Goal: Task Accomplishment & Management: Manage account settings

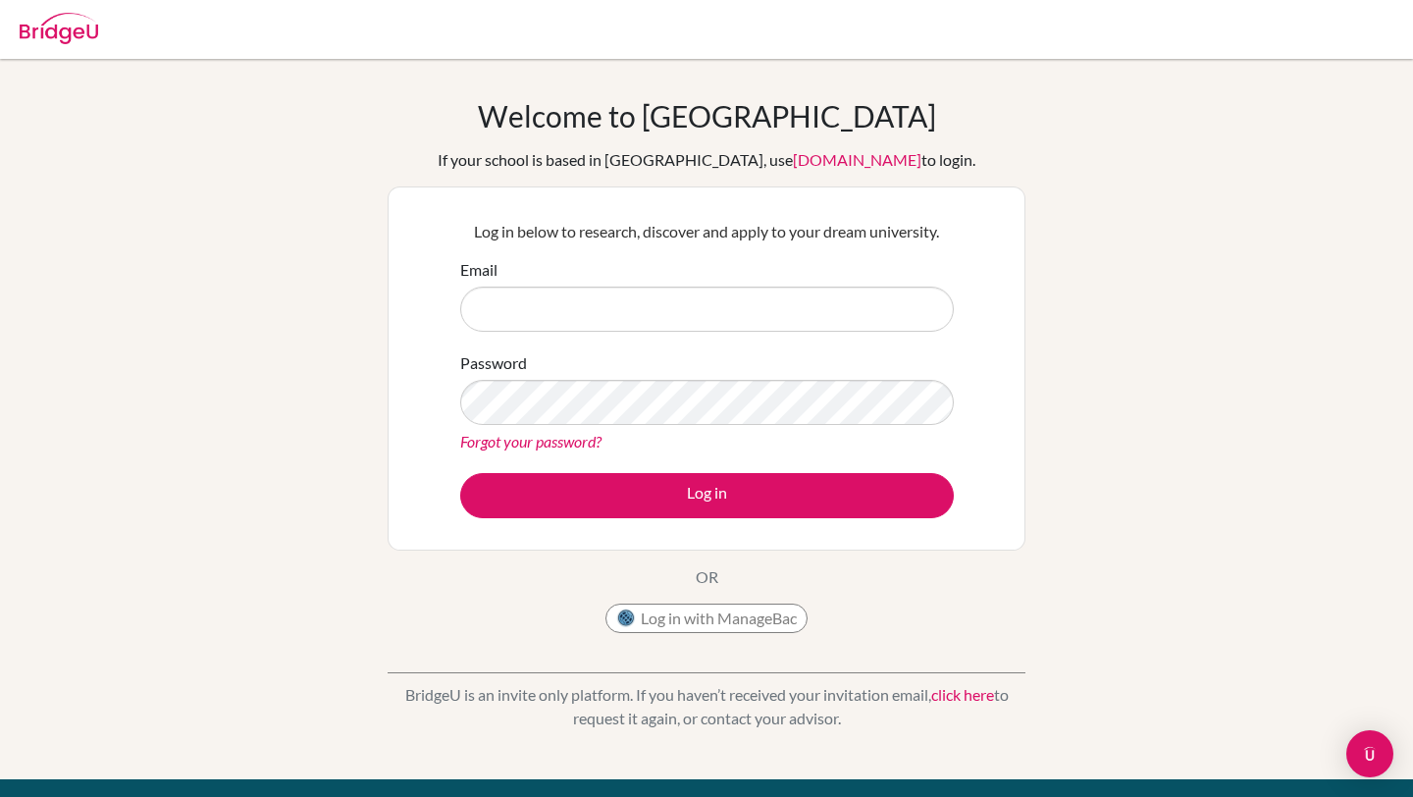
click at [1167, 285] on div "Welcome to BridgeU If your school is based in China, use app.bridge-u.com.cn to…" at bounding box center [706, 419] width 1413 height 642
click at [958, 696] on link "click here" at bounding box center [962, 694] width 63 height 19
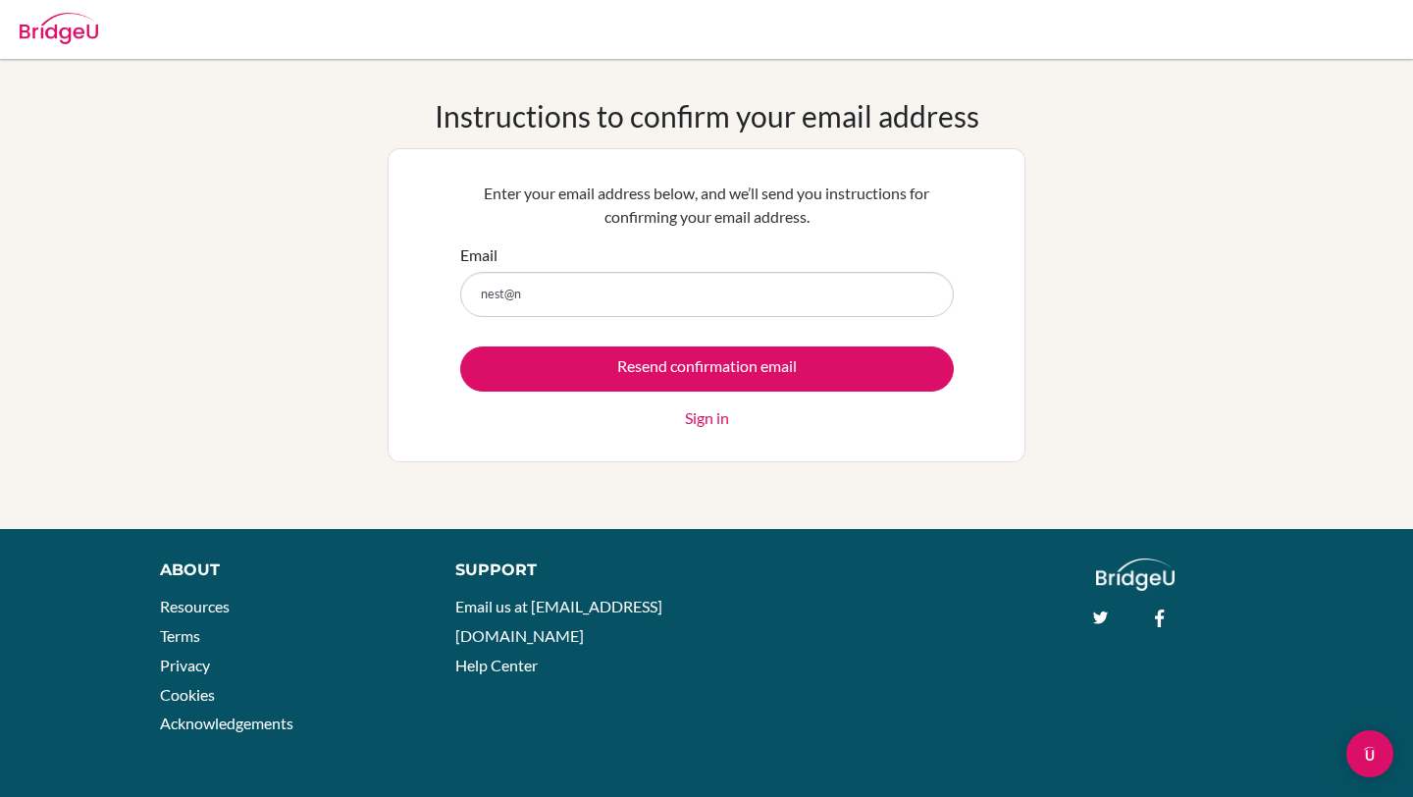
type input "nest@"
type input "[EMAIL_ADDRESS][DOMAIN_NAME]"
click at [460, 346] on input "Resend confirmation email" at bounding box center [707, 368] width 494 height 45
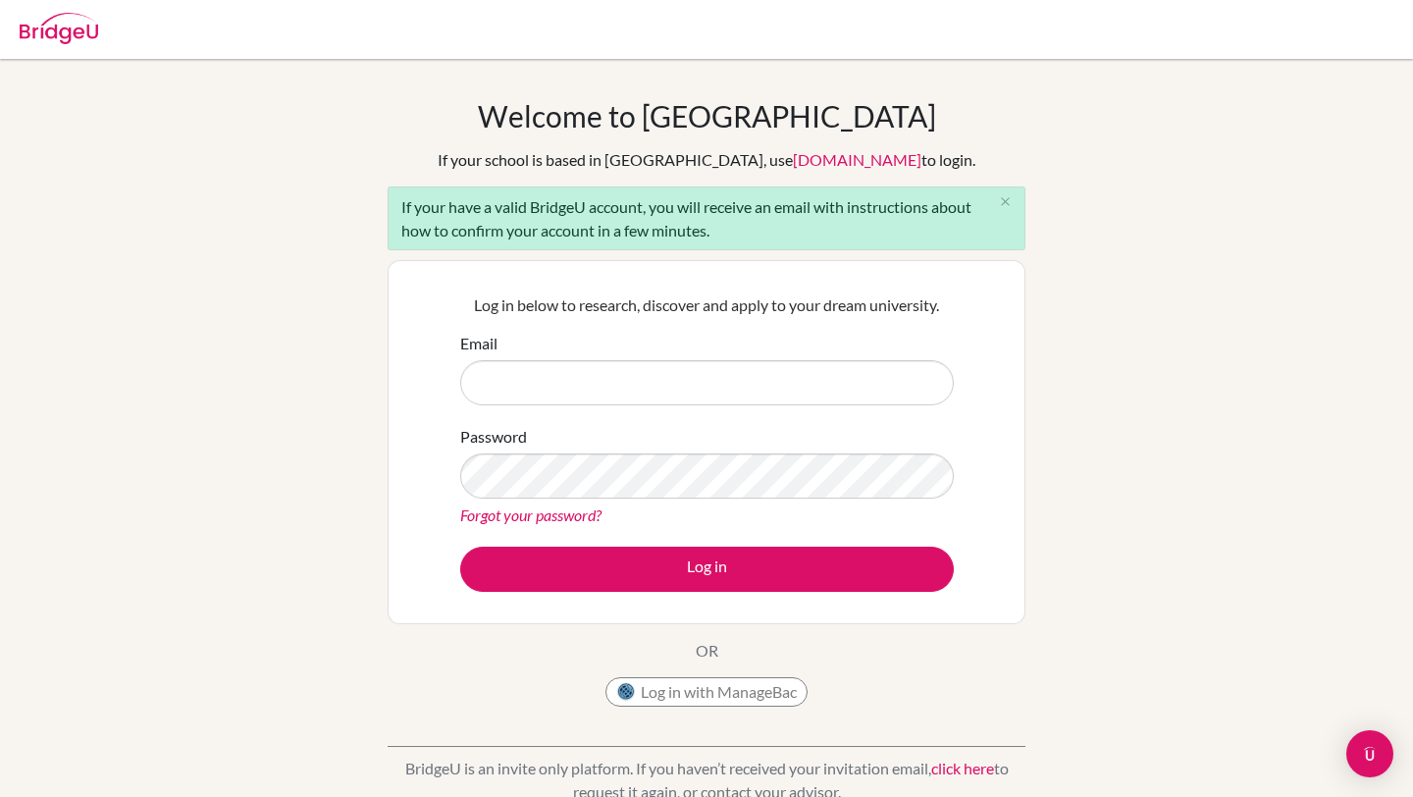
drag, startPoint x: 613, startPoint y: 207, endPoint x: 742, endPoint y: 241, distance: 133.0
click at [742, 241] on div "If your have a valid BridgeU account, you will receive an email with instructio…" at bounding box center [707, 218] width 638 height 64
click at [765, 241] on div "If your have a valid BridgeU account, you will receive an email with instructio…" at bounding box center [707, 218] width 638 height 64
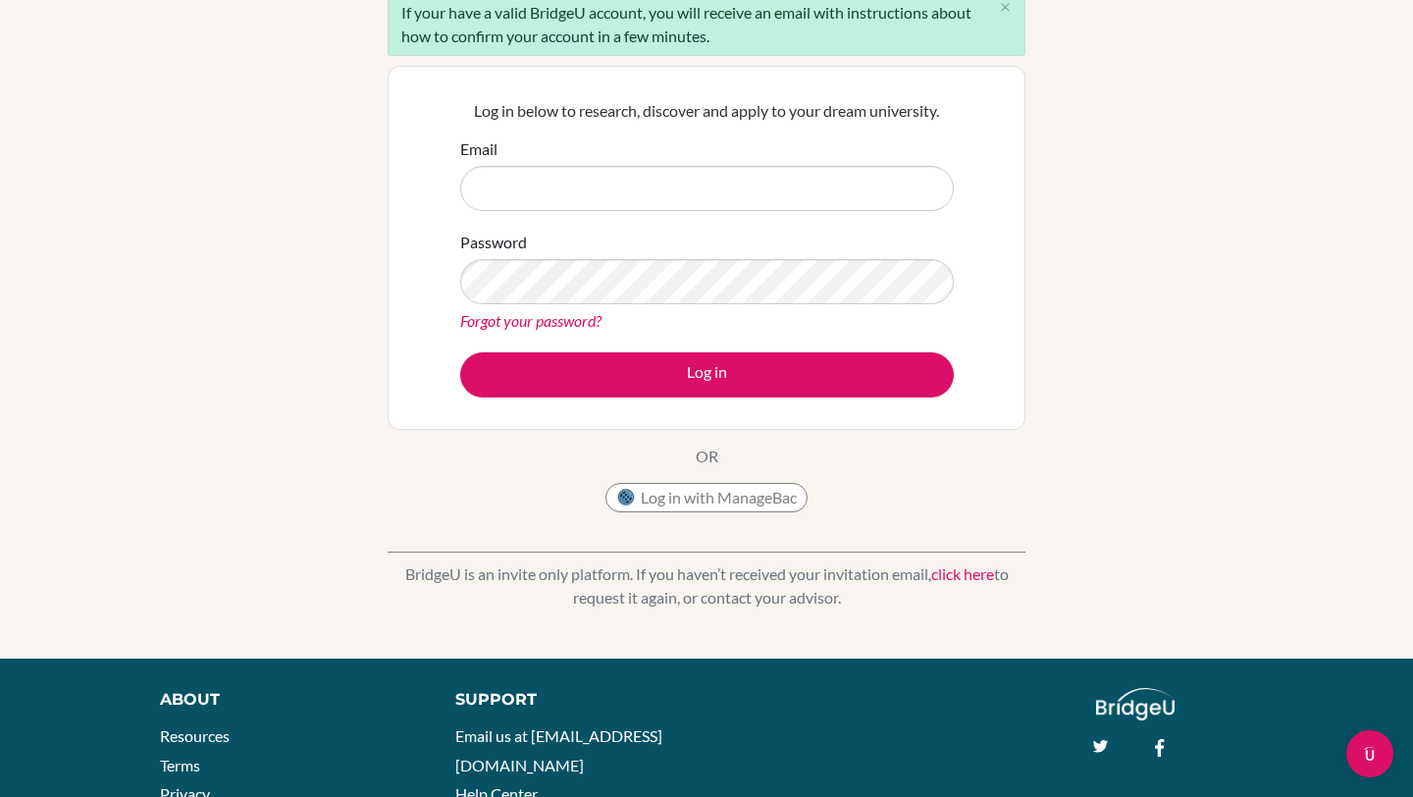
scroll to position [195, 0]
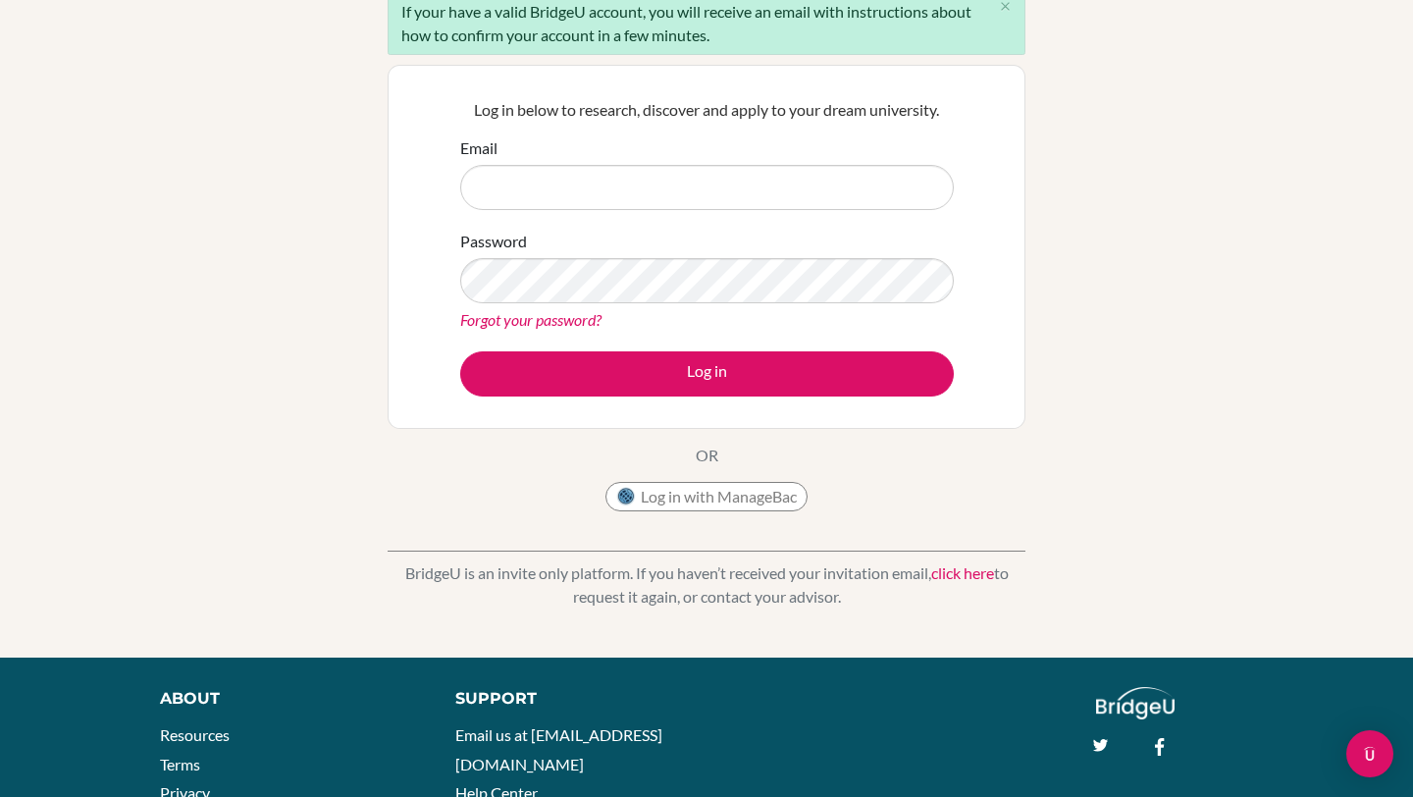
drag, startPoint x: 734, startPoint y: 569, endPoint x: 831, endPoint y: 615, distance: 107.5
click at [831, 615] on div "BridgeU is an invite only platform. If you haven’t received your invitation ema…" at bounding box center [707, 569] width 638 height 97
click at [888, 606] on p "BridgeU is an invite only platform. If you haven’t received your invitation ema…" at bounding box center [707, 584] width 638 height 47
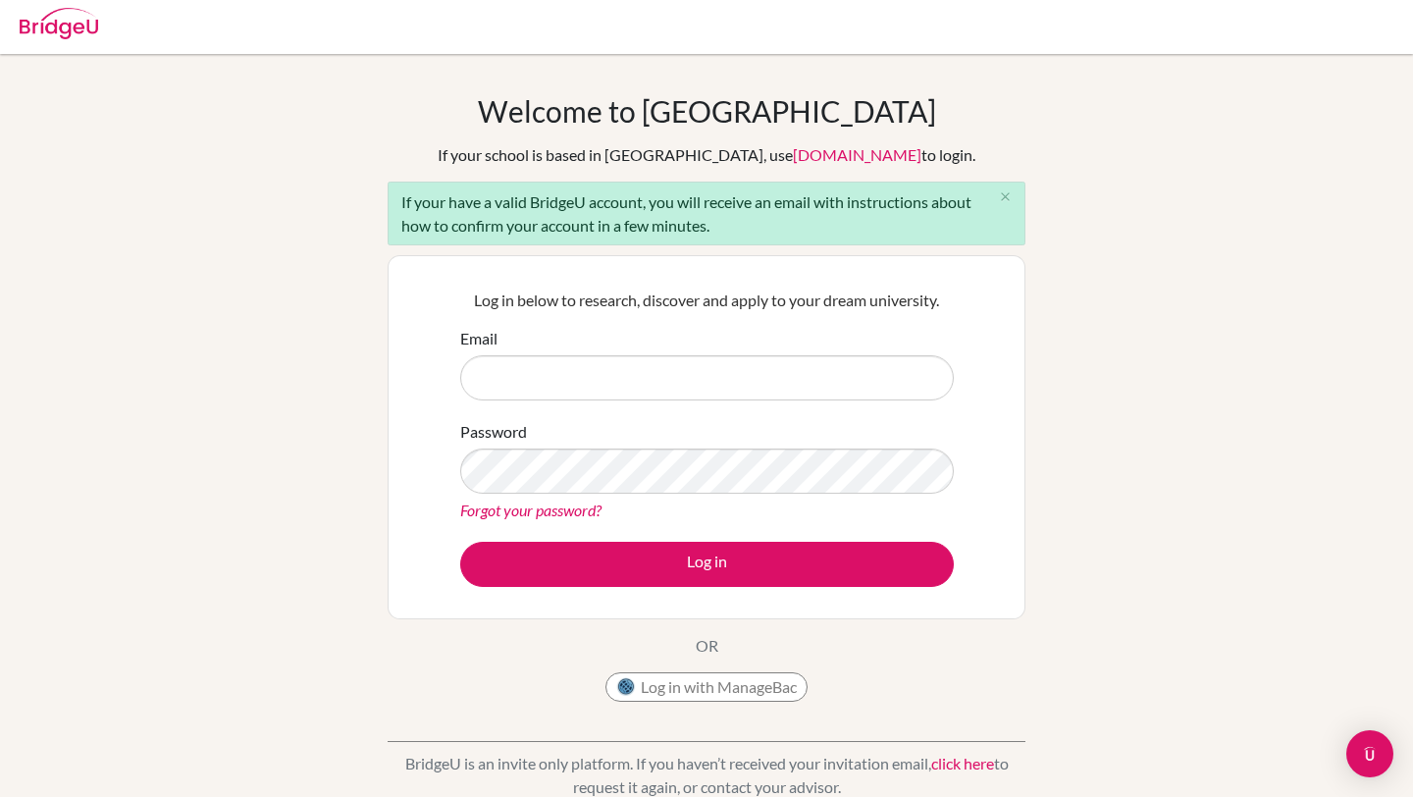
scroll to position [0, 0]
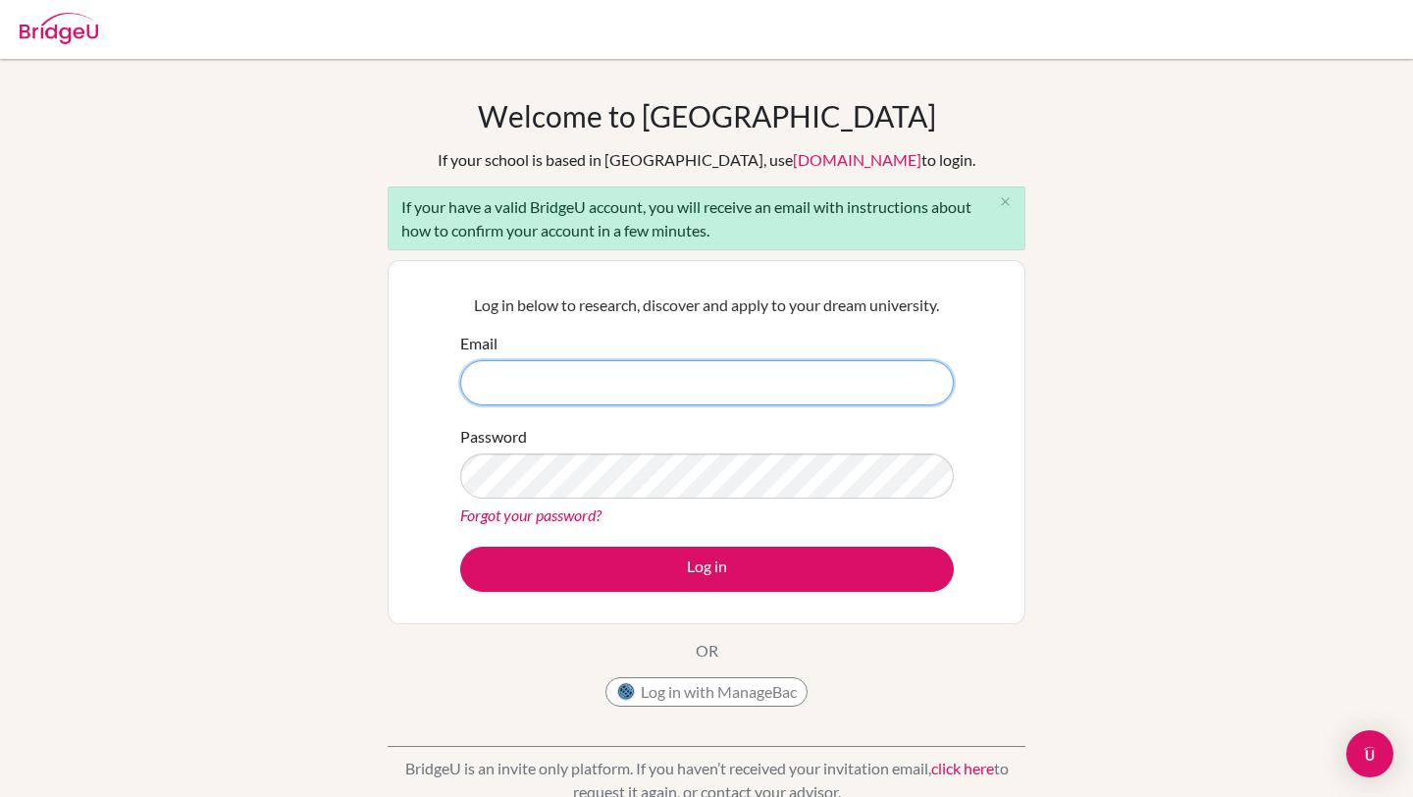
click at [723, 401] on input "Email" at bounding box center [707, 382] width 494 height 45
type input "dul@nhs.edu.mn"
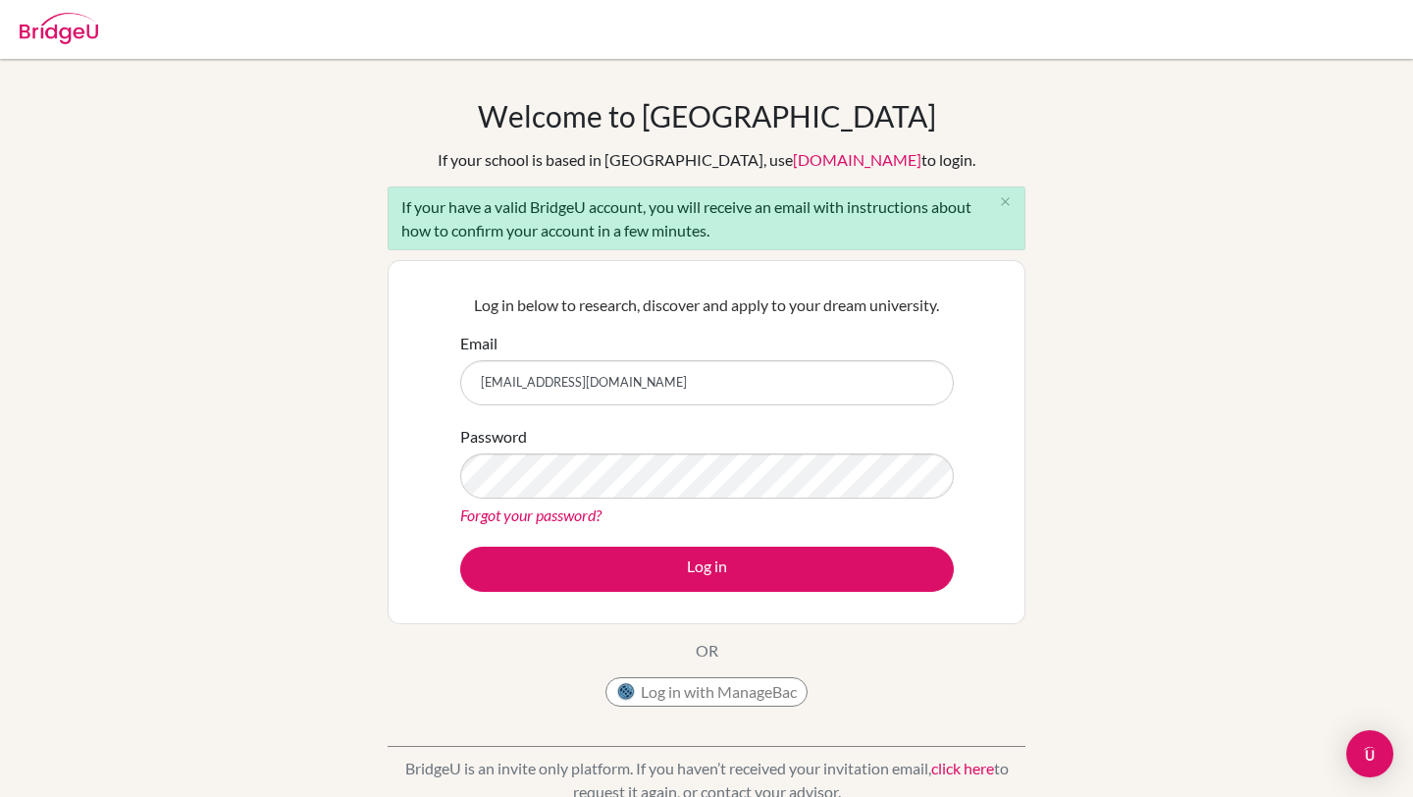
click at [750, 518] on div "Forgot your password?" at bounding box center [707, 515] width 494 height 24
click at [548, 514] on link "Forgot your password?" at bounding box center [530, 514] width 141 height 19
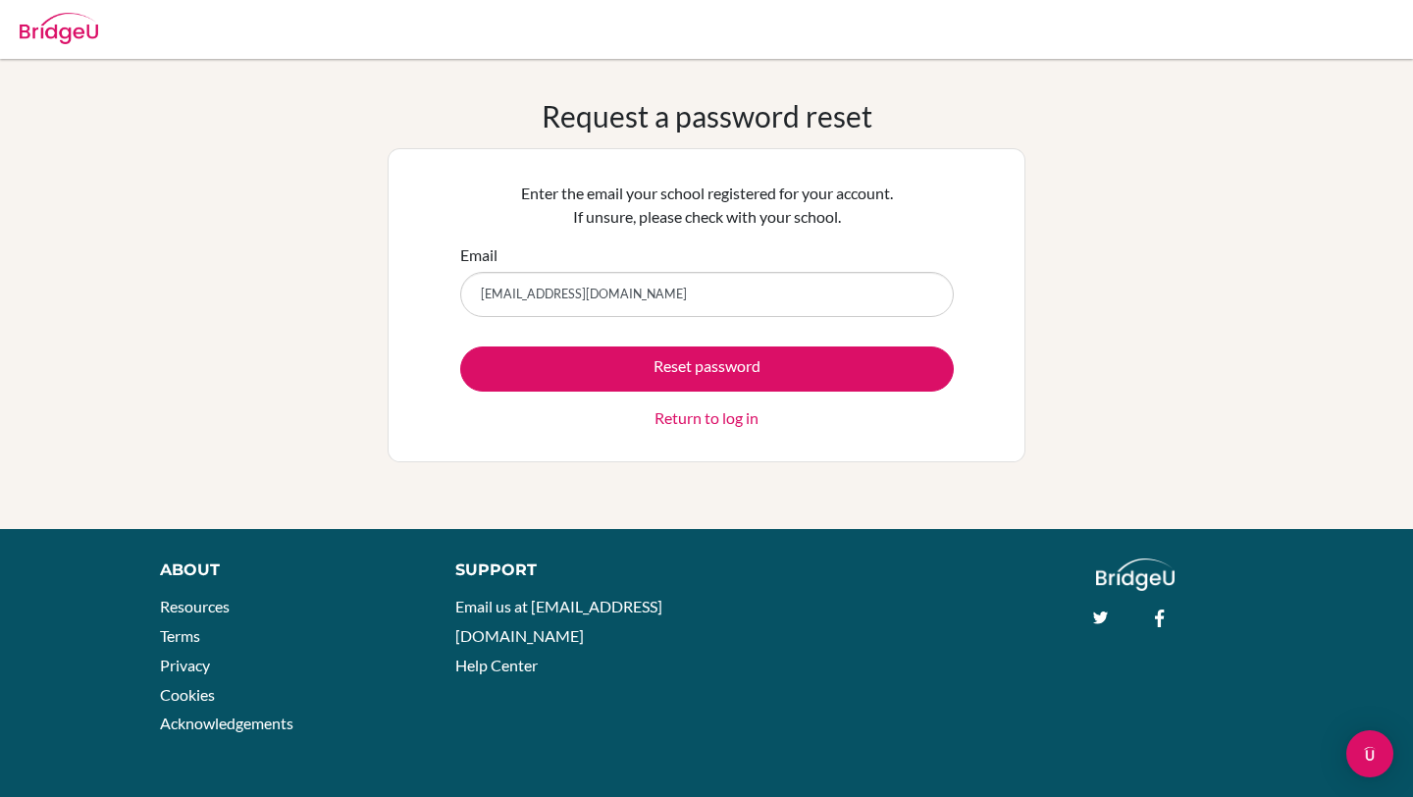
type input "[EMAIL_ADDRESS][DOMAIN_NAME]"
click at [460, 346] on button "Reset password" at bounding box center [707, 368] width 494 height 45
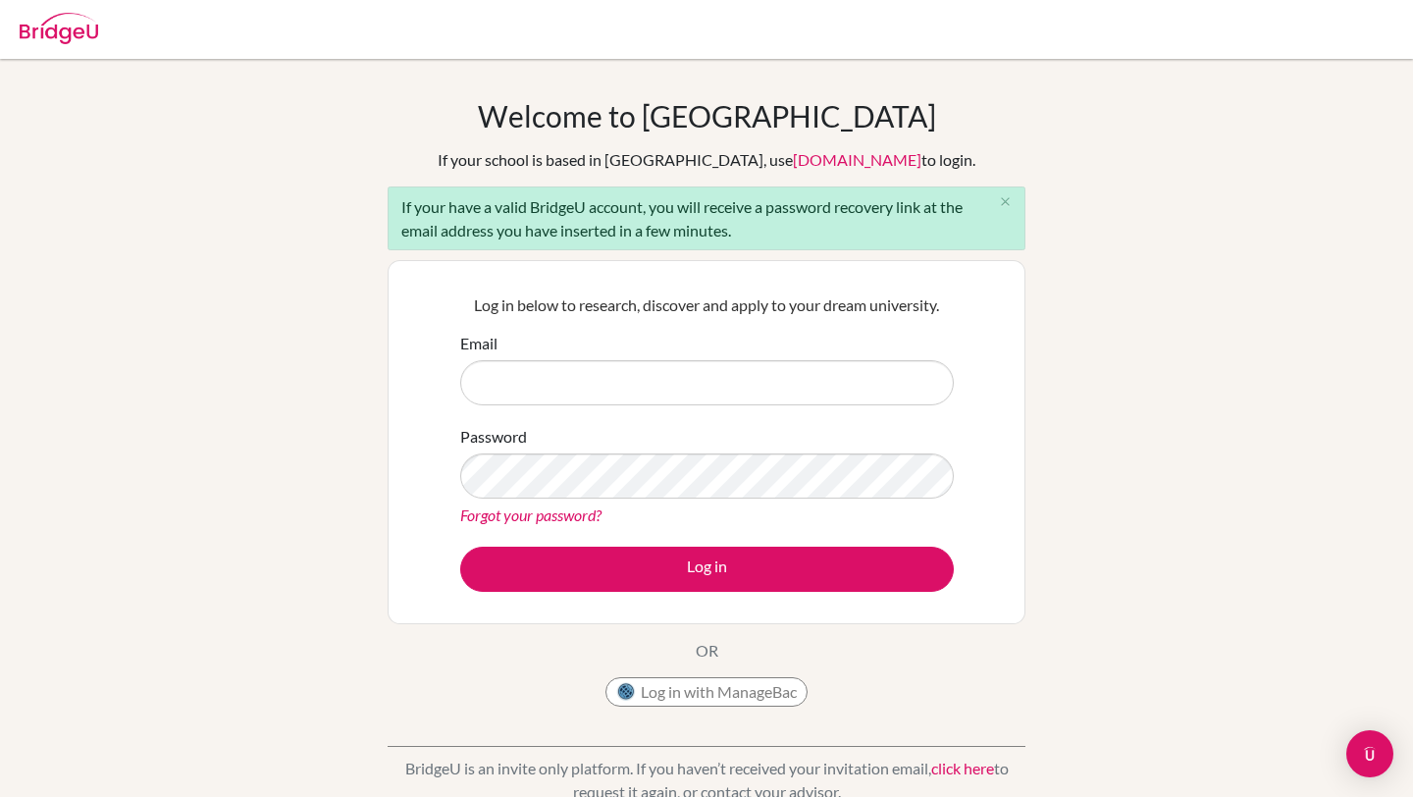
click at [977, 309] on div "Log in below to research, discover and apply to your dream university. Email Pa…" at bounding box center [707, 442] width 638 height 364
click at [1173, 217] on div "Welcome to [GEOGRAPHIC_DATA] If your school is based in [GEOGRAPHIC_DATA], use …" at bounding box center [706, 455] width 1413 height 715
click at [1218, 365] on div "Welcome to [GEOGRAPHIC_DATA] If your school is based in [GEOGRAPHIC_DATA], use …" at bounding box center [706, 455] width 1413 height 715
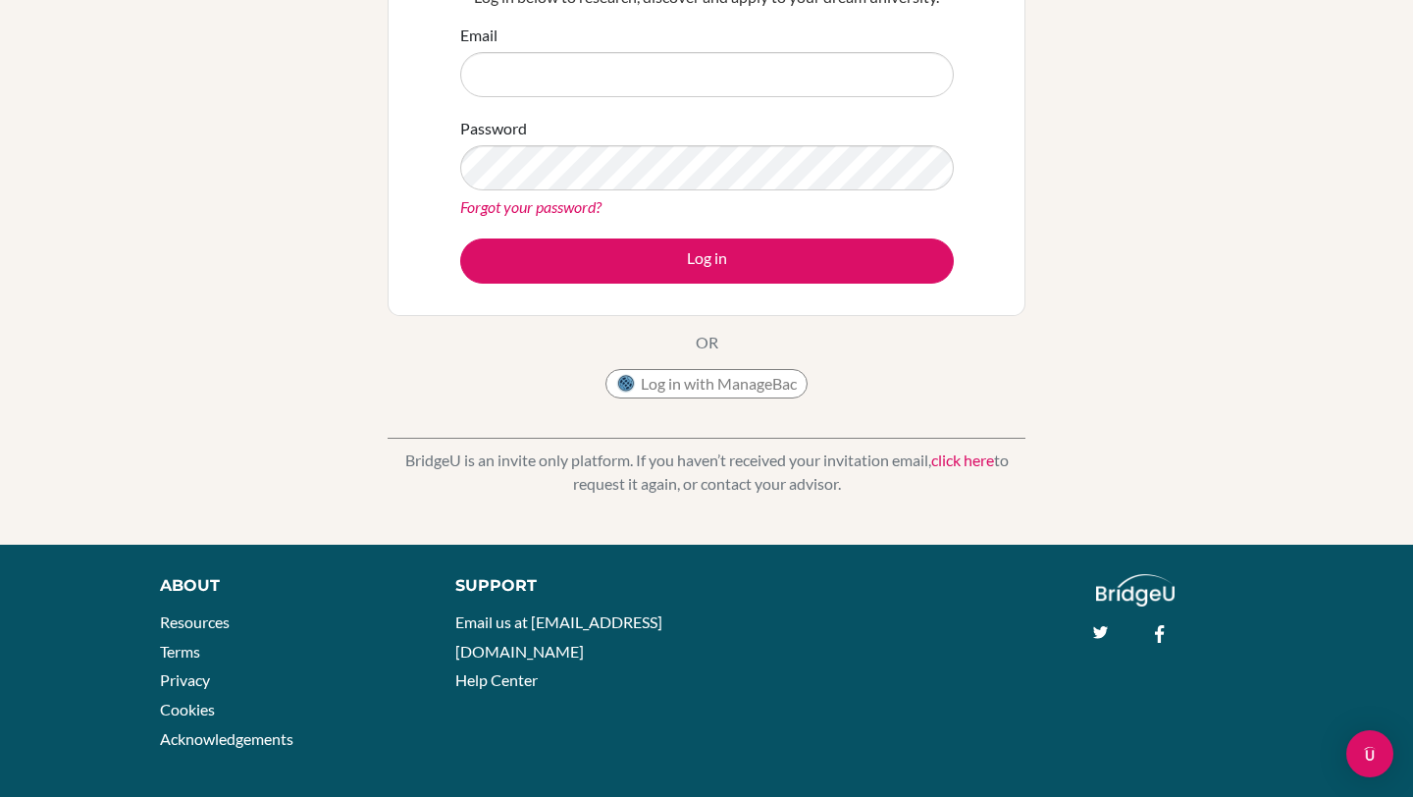
scroll to position [323, 0]
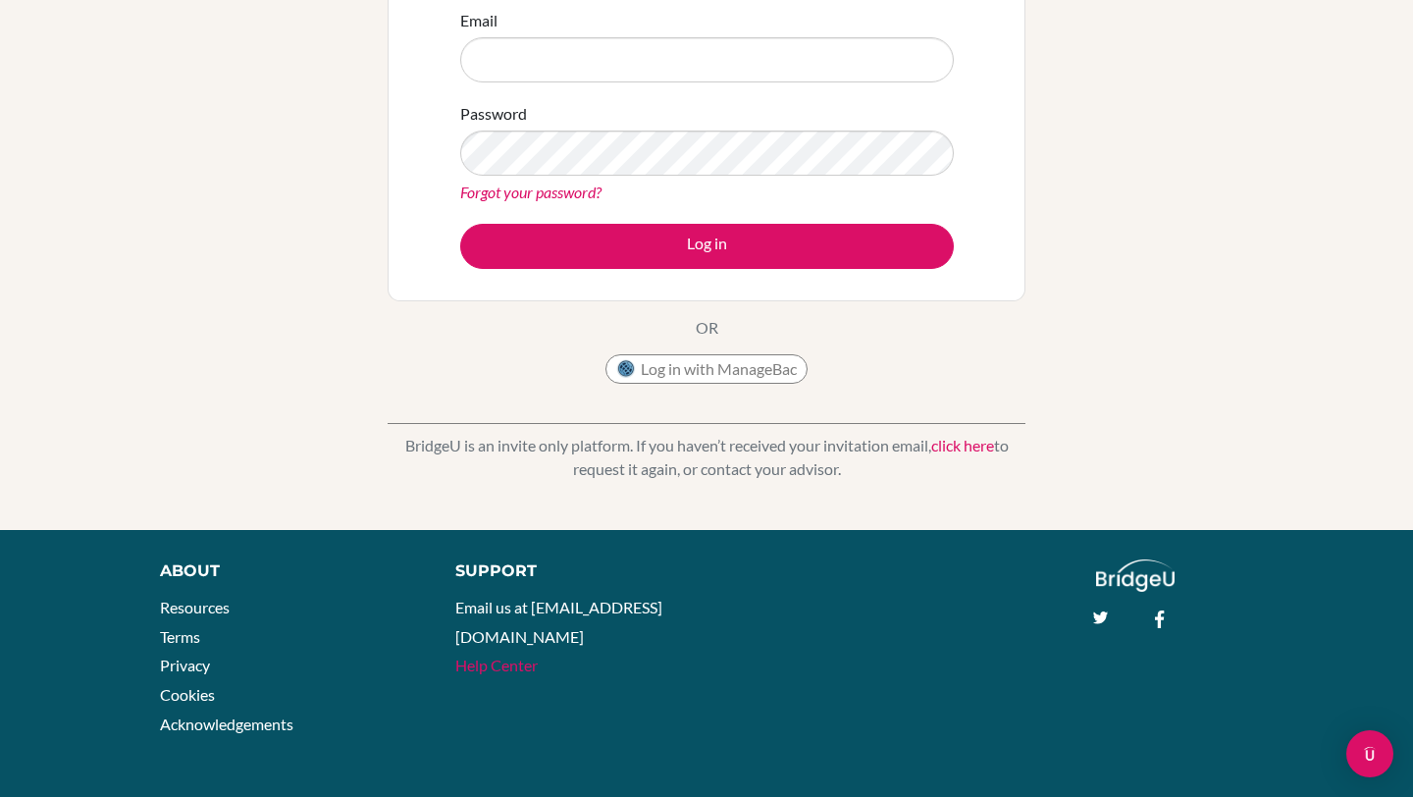
click at [492, 655] on link "Help Center" at bounding box center [496, 664] width 82 height 19
click at [919, 293] on div "Log in below to research, discover and apply to your dream university. Email Pa…" at bounding box center [707, 119] width 638 height 364
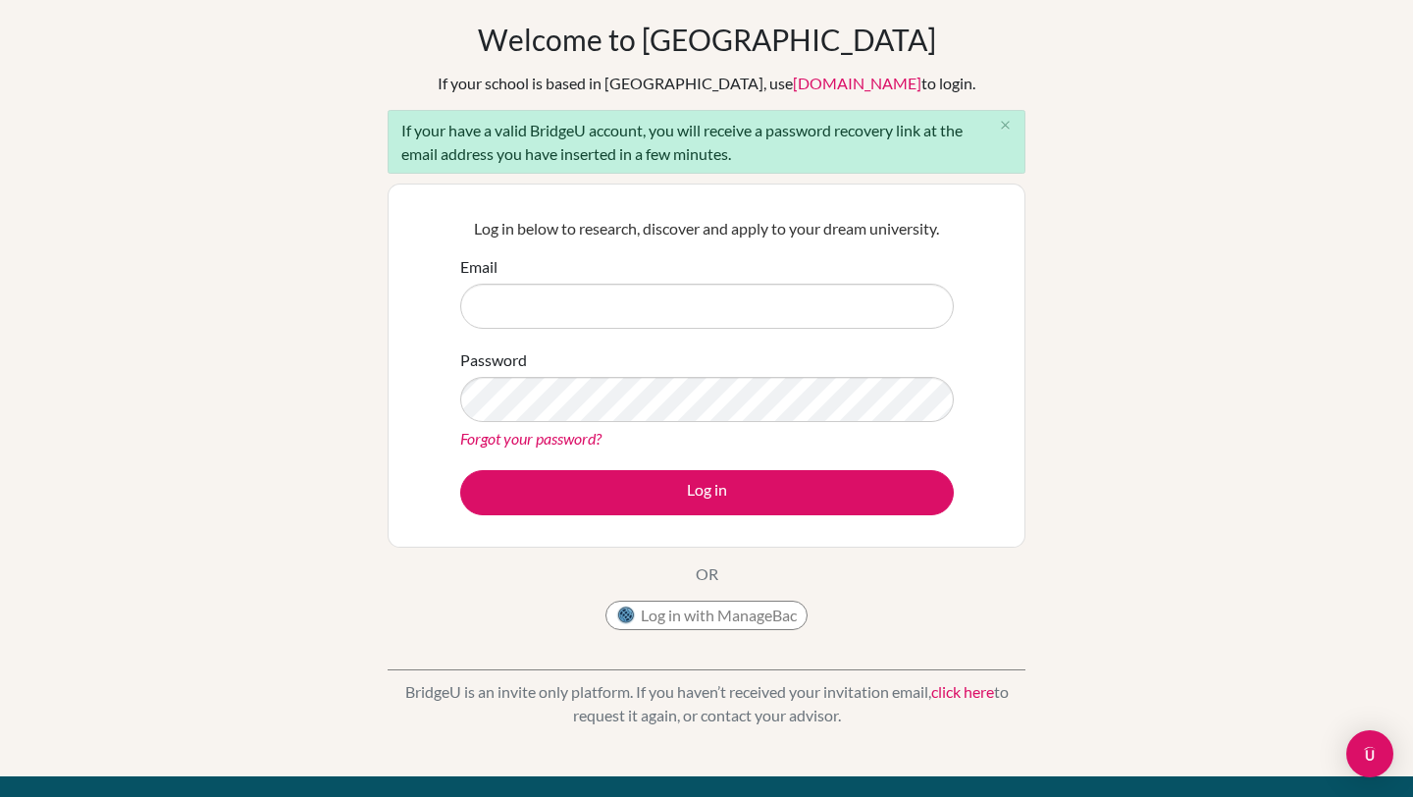
scroll to position [0, 0]
